Goal: Task Accomplishment & Management: Complete application form

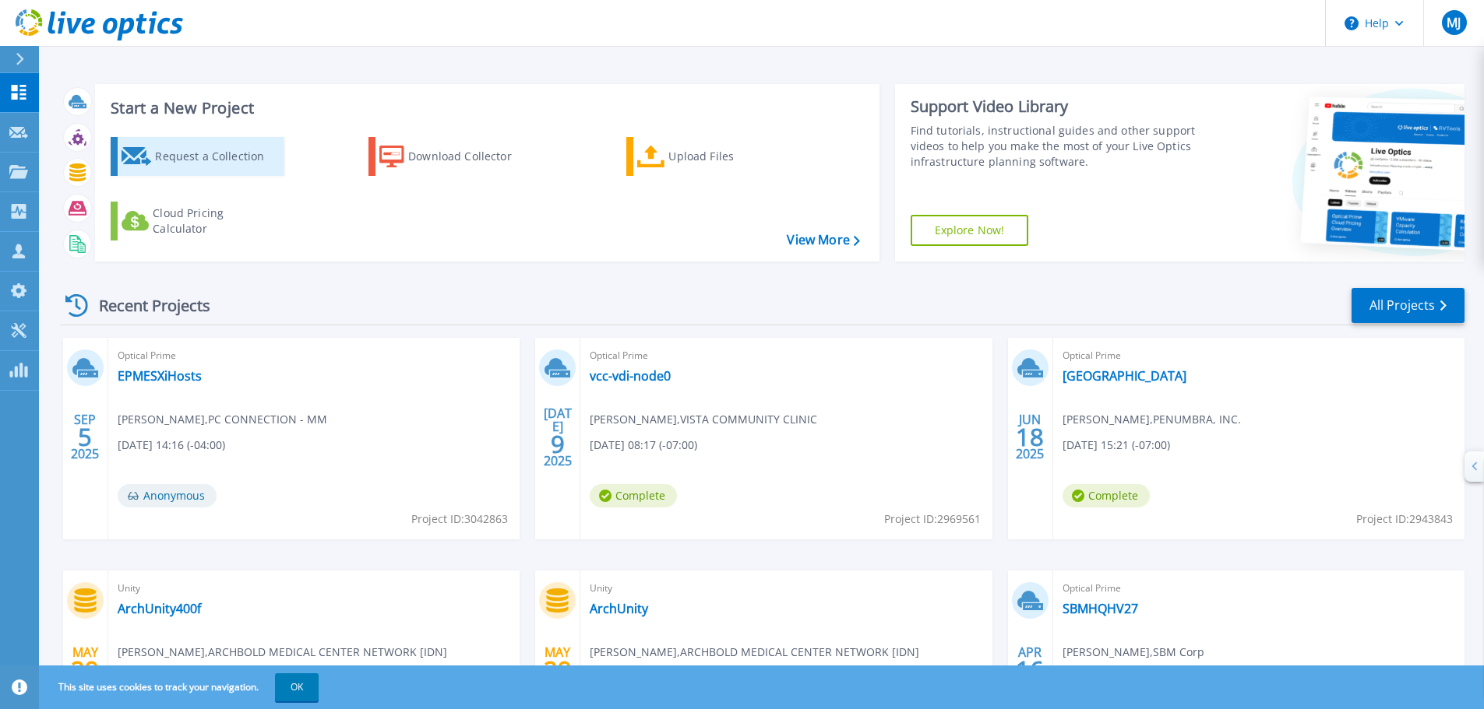
click at [231, 162] on div "Request a Collection" at bounding box center [217, 156] width 125 height 31
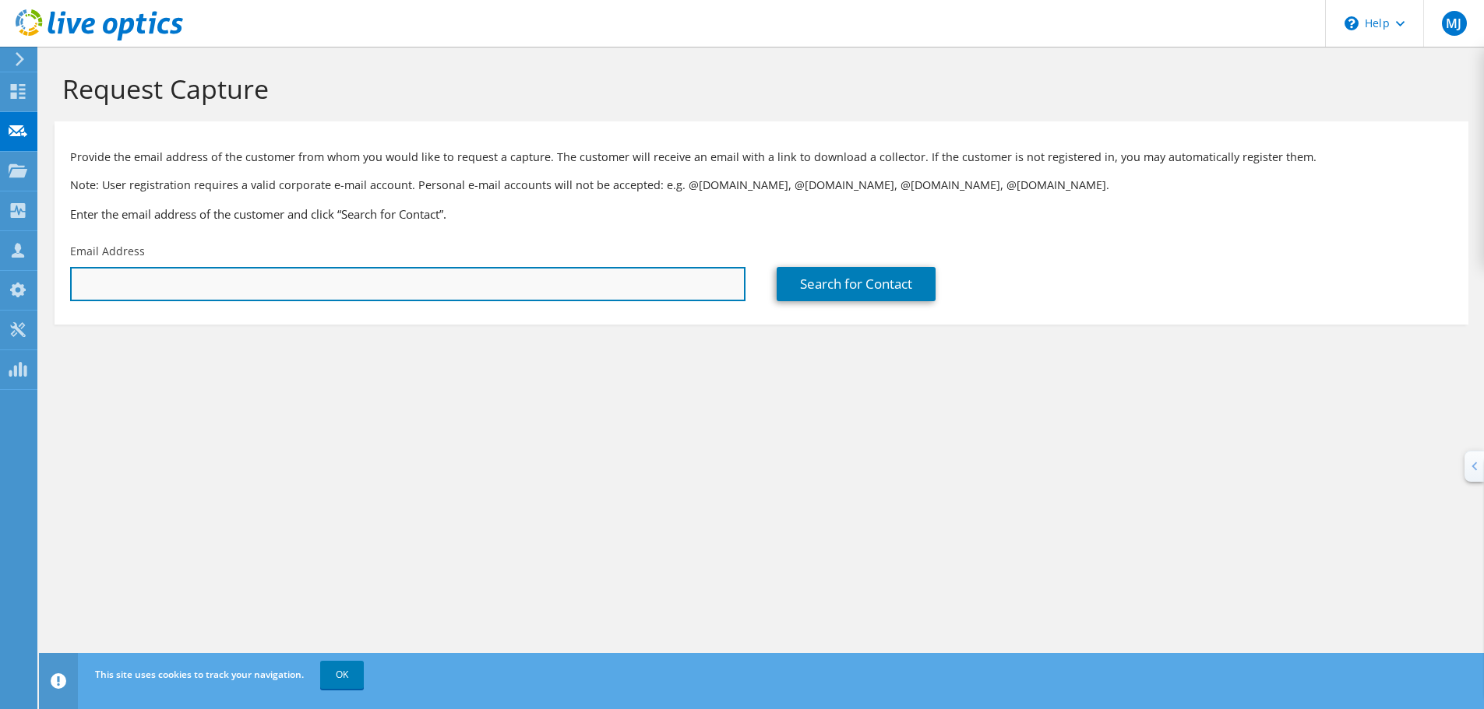
click at [302, 292] on input "text" at bounding box center [407, 284] width 675 height 34
paste input "[PERSON_NAME][EMAIL_ADDRESS][DOMAIN_NAME]"
type input "[PERSON_NAME][EMAIL_ADDRESS][DOMAIN_NAME]"
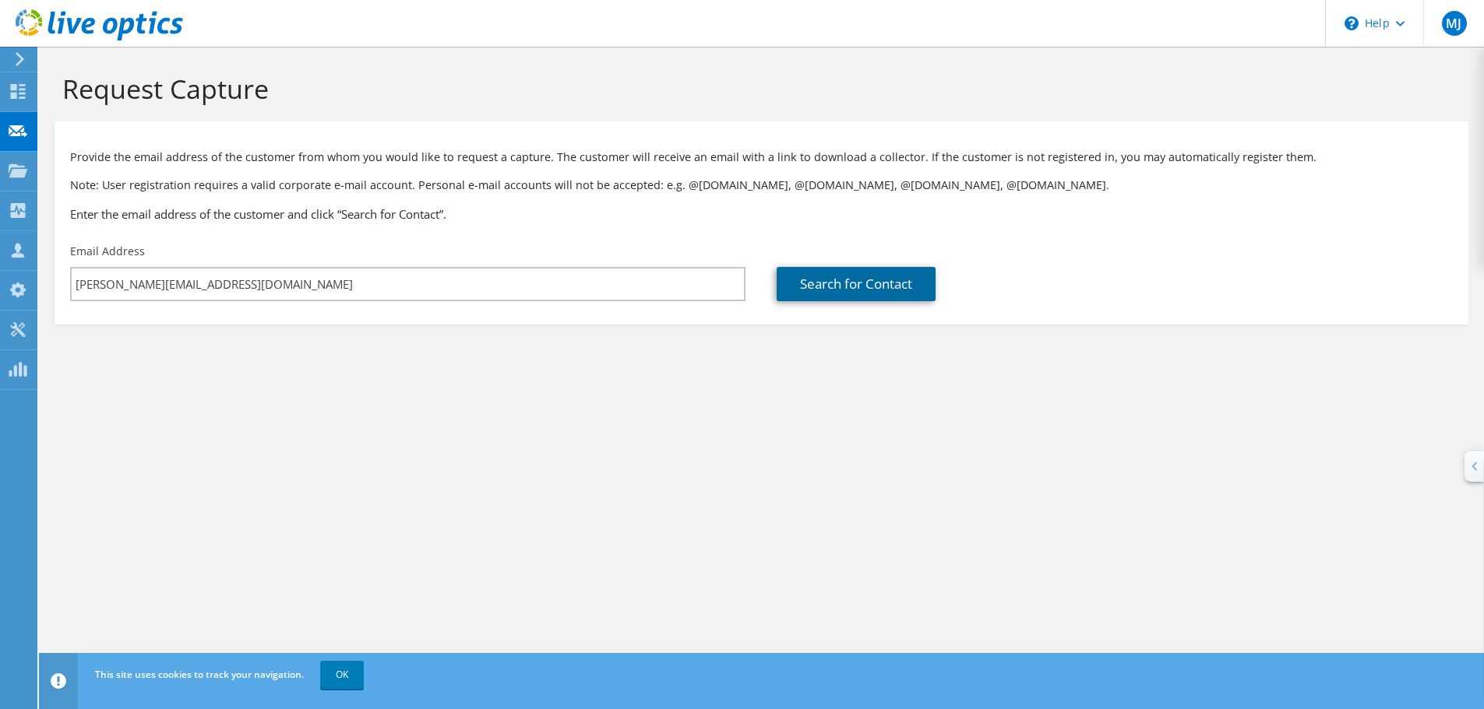
click at [876, 293] on link "Search for Contact" at bounding box center [855, 284] width 159 height 34
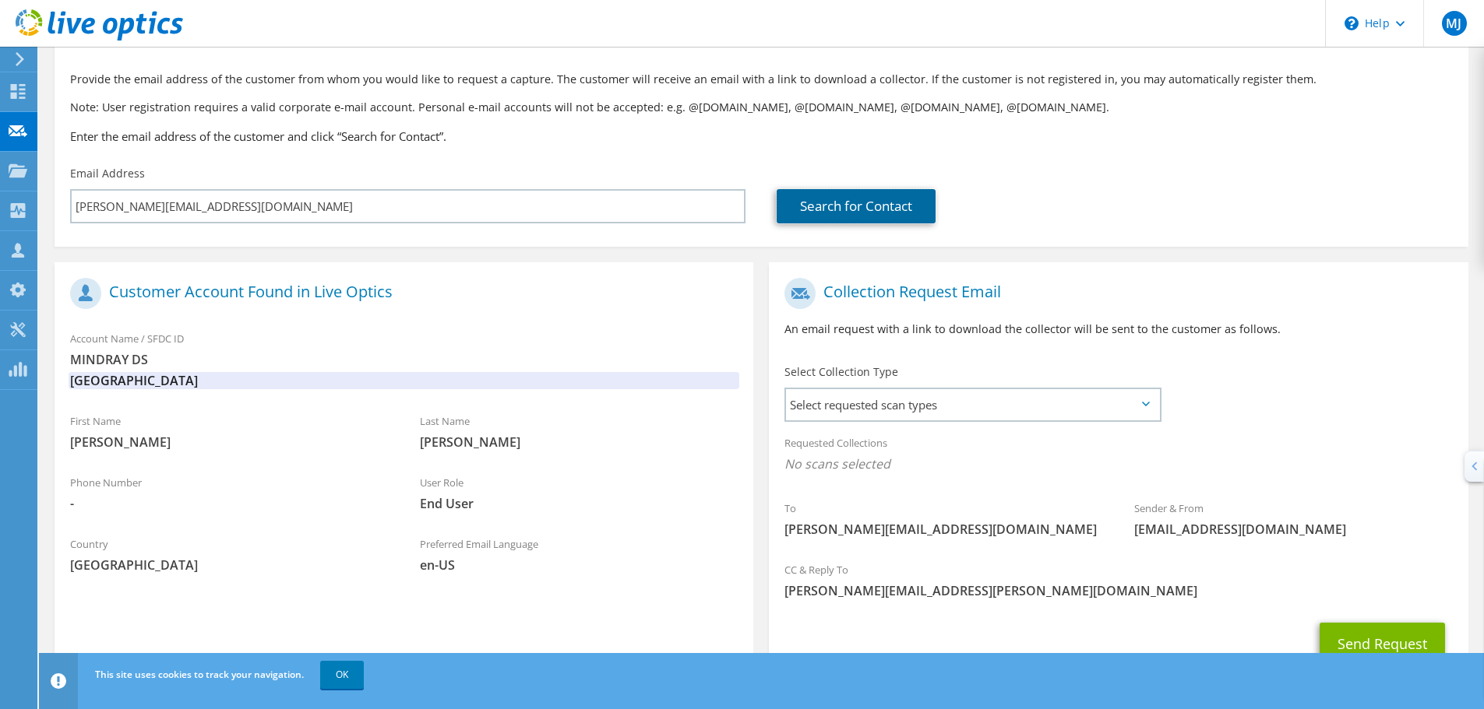
scroll to position [143, 0]
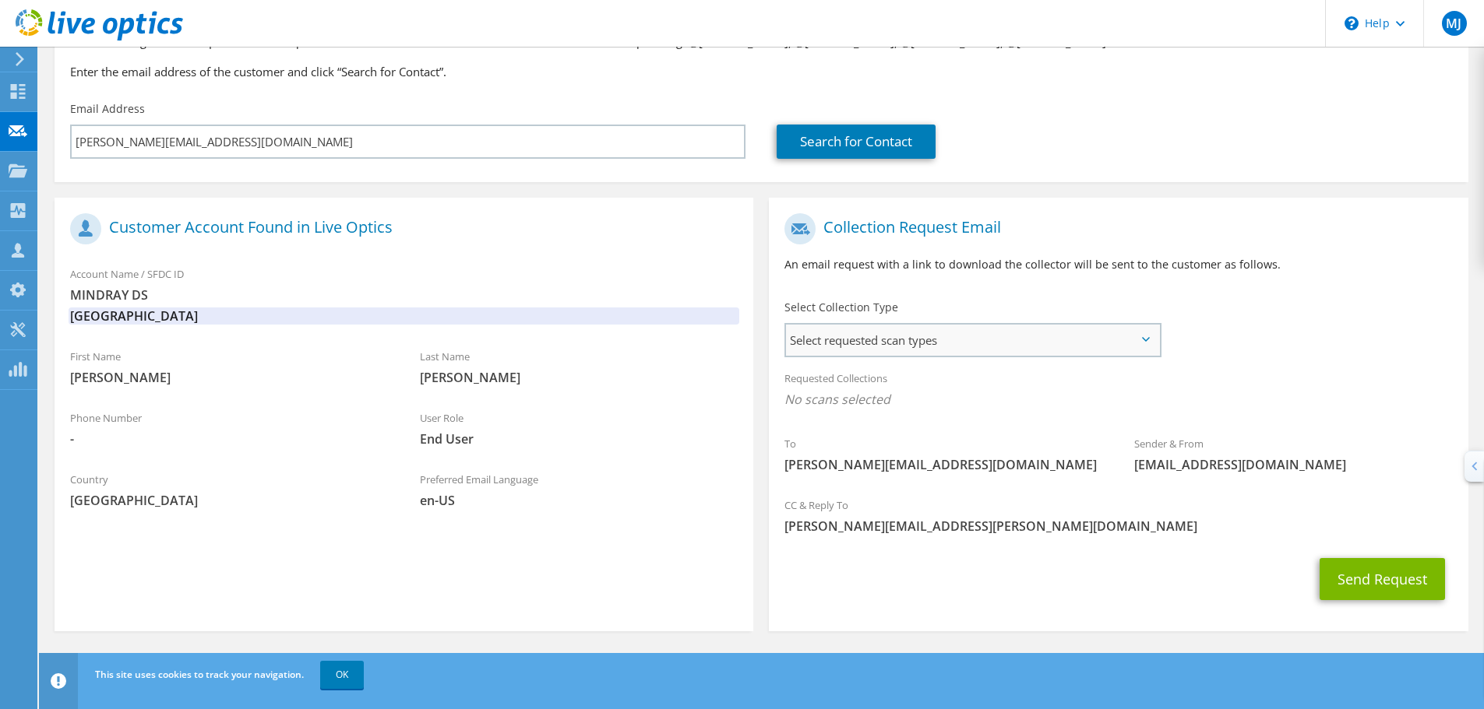
click at [956, 334] on span "Select requested scan types" at bounding box center [972, 340] width 373 height 31
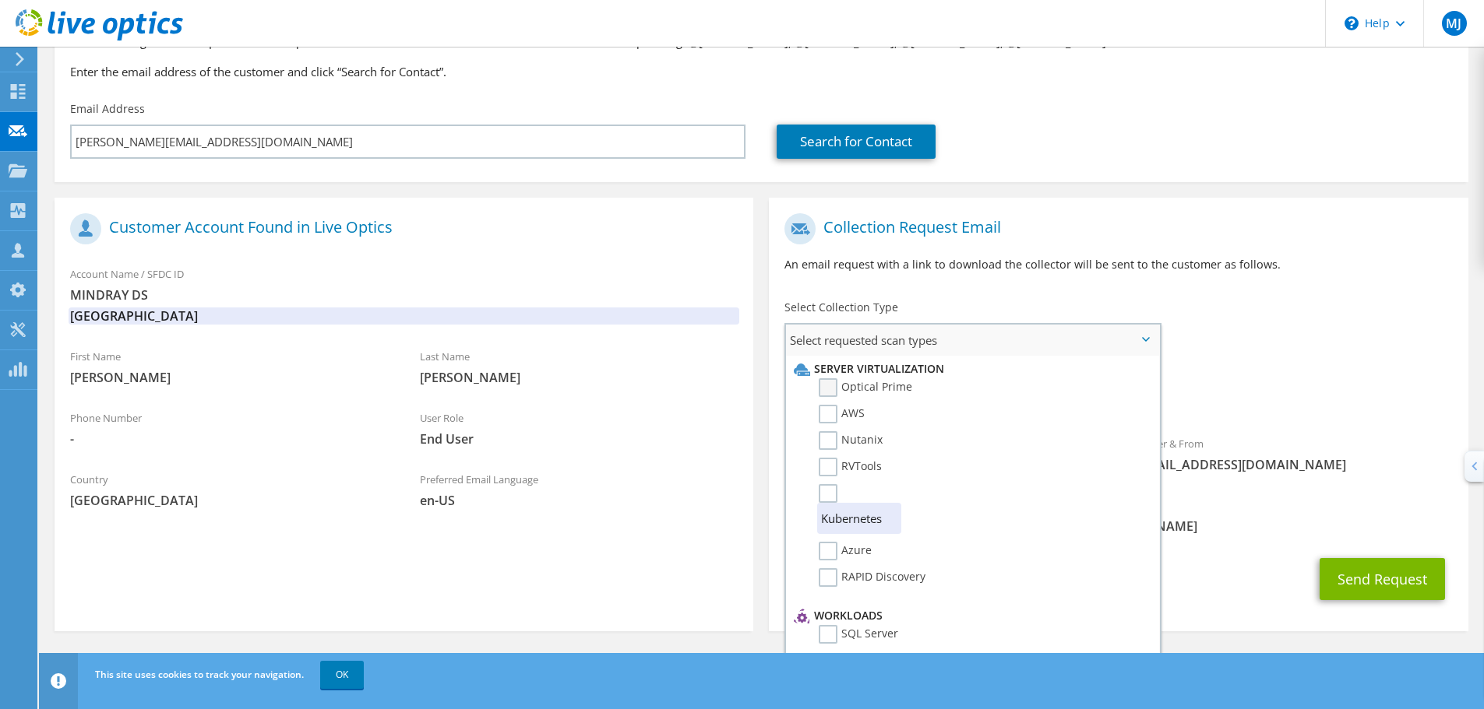
click at [826, 385] on label "Optical Prime" at bounding box center [864, 387] width 93 height 19
click at [0, 0] on input "Optical Prime" at bounding box center [0, 0] width 0 height 0
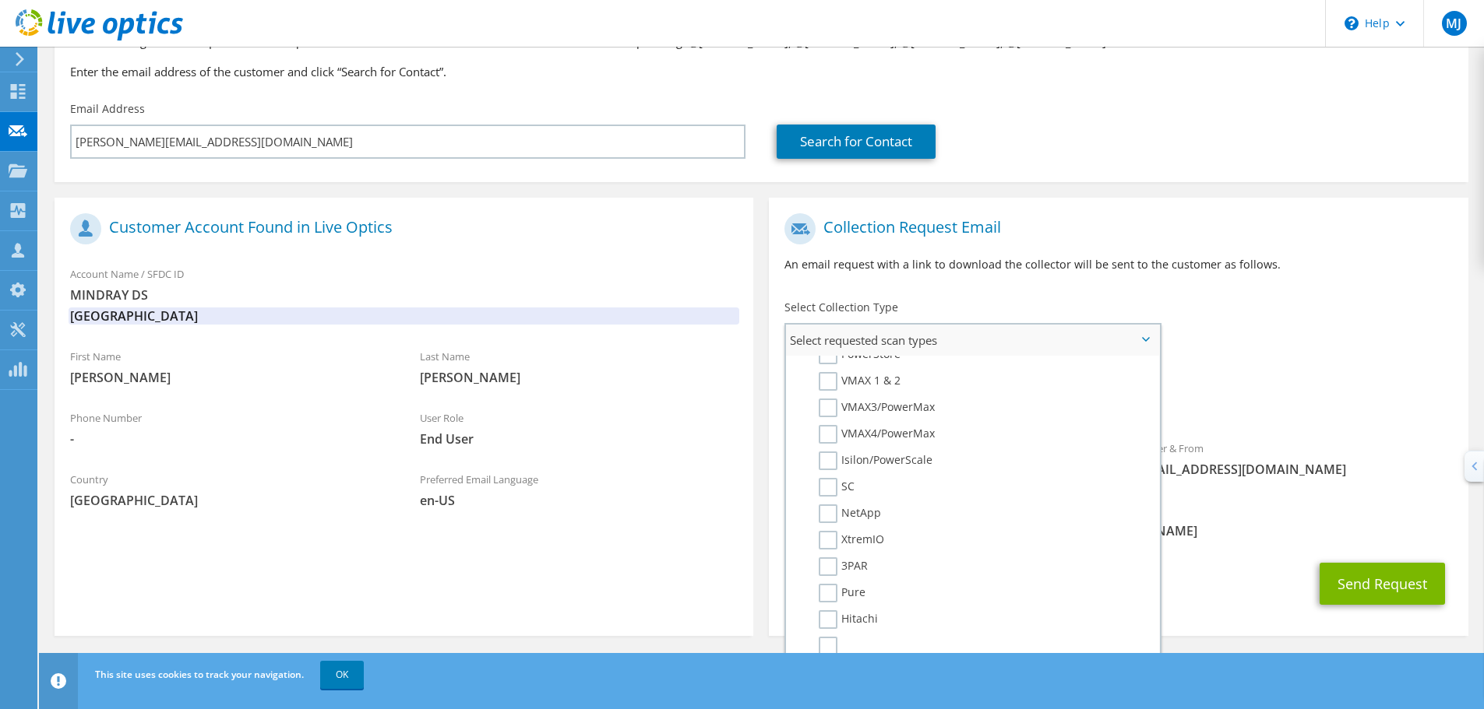
scroll to position [779, 0]
click at [1290, 343] on div "To [PERSON_NAME][EMAIL_ADDRESS][DOMAIN_NAME] Sender & From [EMAIL_ADDRESS][DOMA…" at bounding box center [1118, 350] width 699 height 288
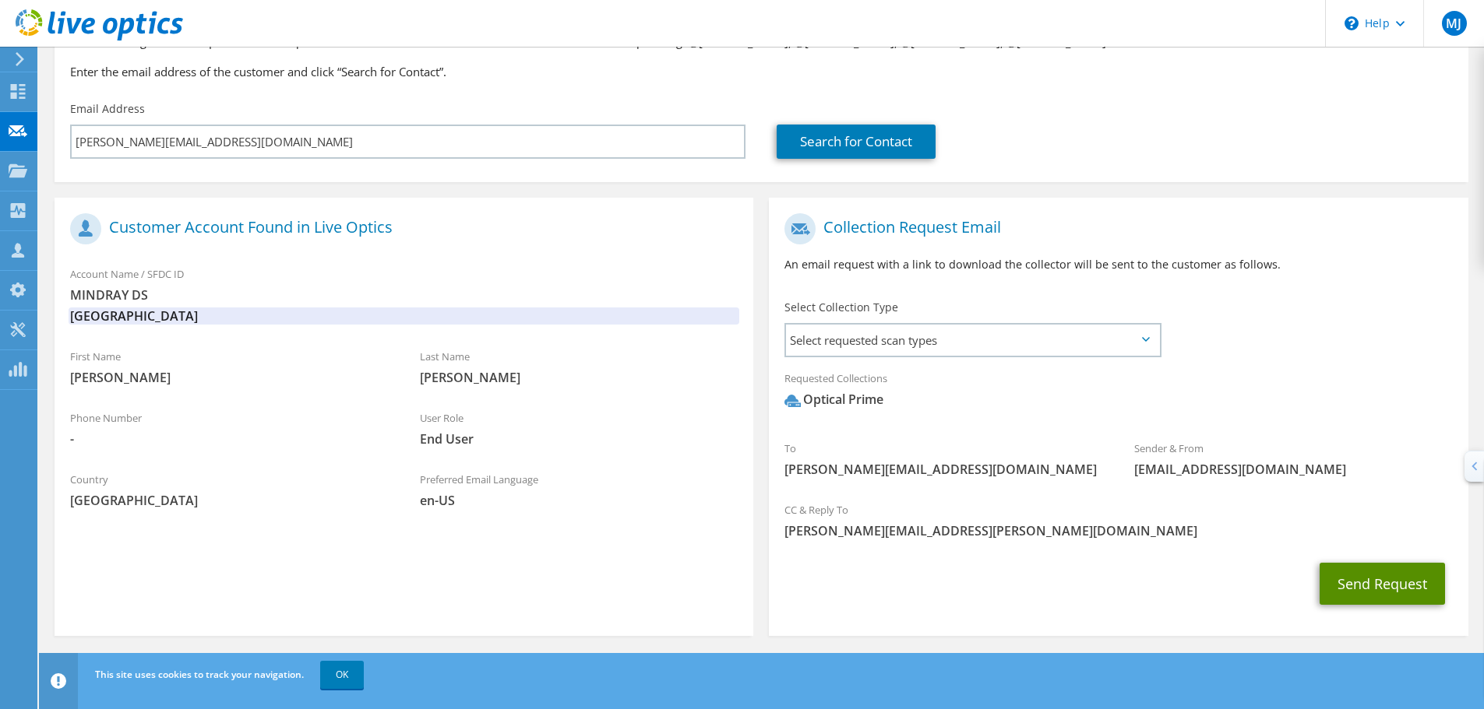
click at [1399, 590] on button "Send Request" at bounding box center [1381, 584] width 125 height 42
